Goal: Find contact information: Find contact information

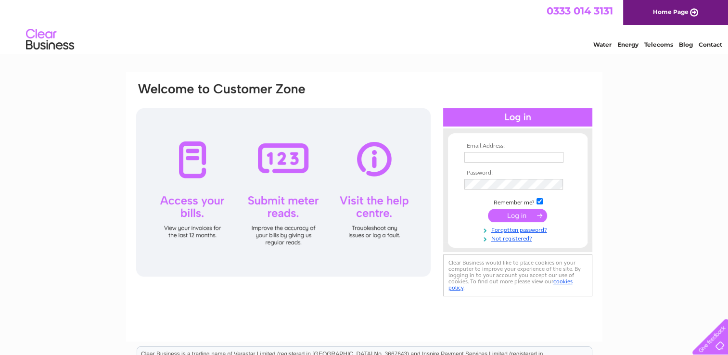
click at [535, 158] on input "text" at bounding box center [513, 157] width 99 height 11
click at [542, 143] on th "Email Address:" at bounding box center [518, 146] width 112 height 7
drag, startPoint x: 615, startPoint y: 12, endPoint x: 545, endPoint y: 14, distance: 69.8
click at [545, 14] on div "0333 014 3131 Home Page" at bounding box center [364, 12] width 728 height 25
copy div "0333 014 3131"
